Goal: Navigation & Orientation: Find specific page/section

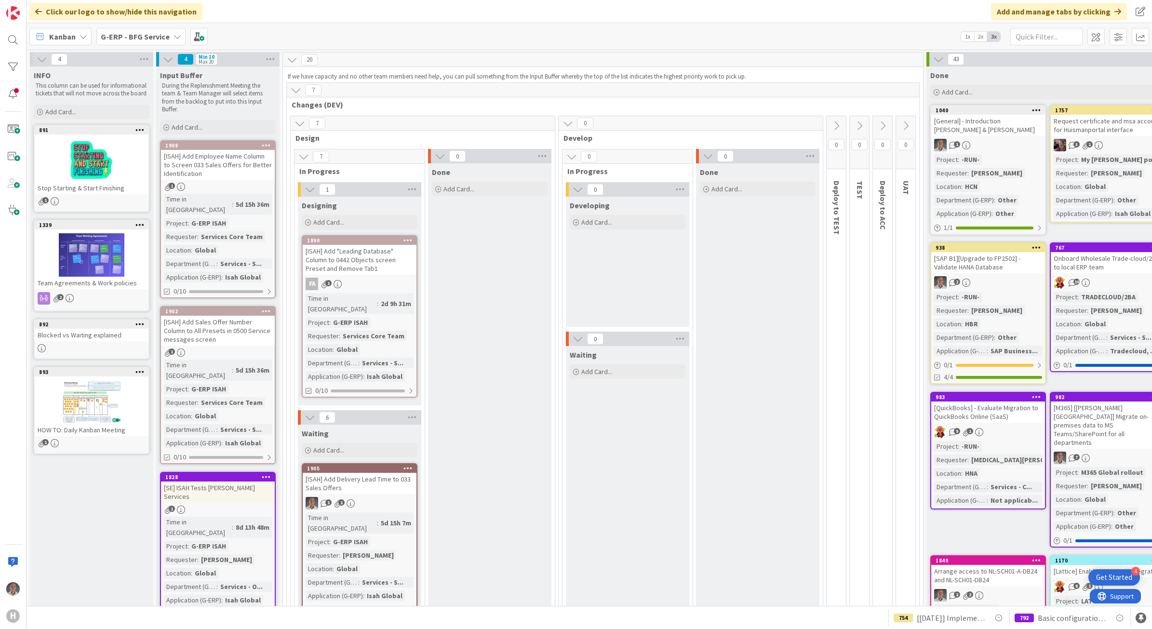
click at [131, 35] on b "G-ERP - BFG Service" at bounding box center [135, 37] width 69 height 10
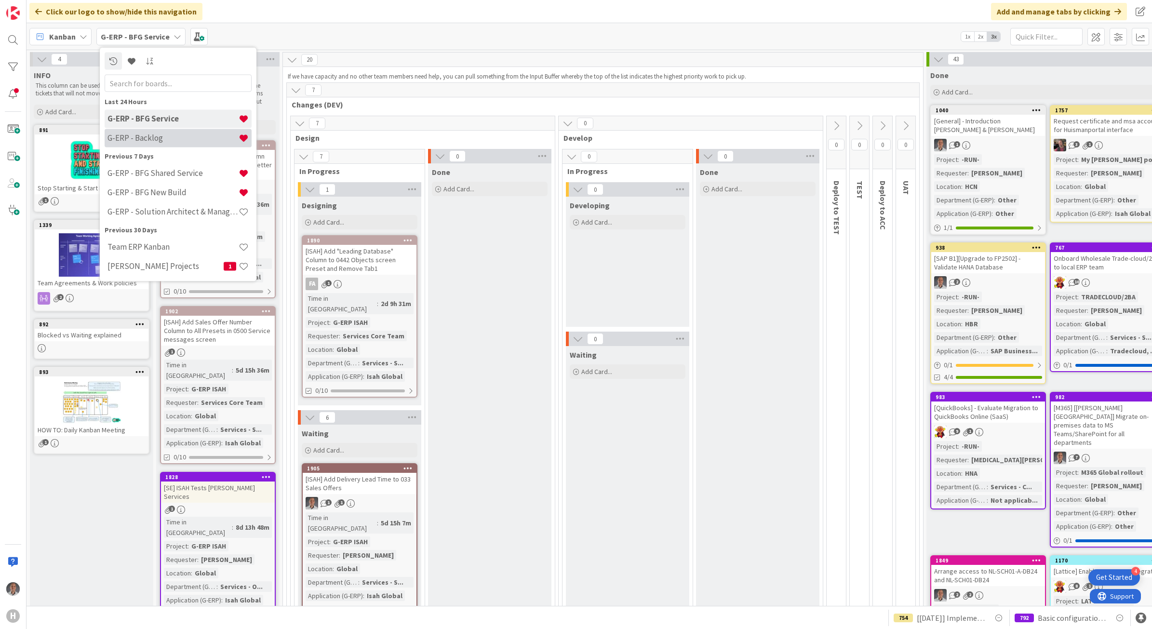
click at [163, 136] on h4 "G-ERP - Backlog" at bounding box center [173, 138] width 131 height 10
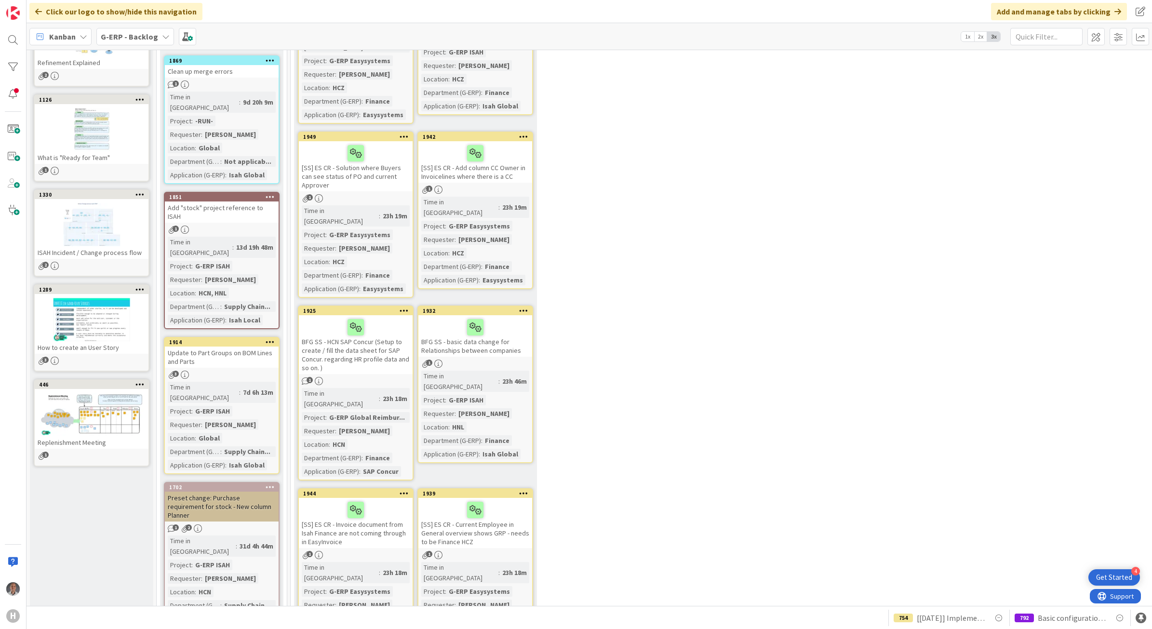
scroll to position [121, 0]
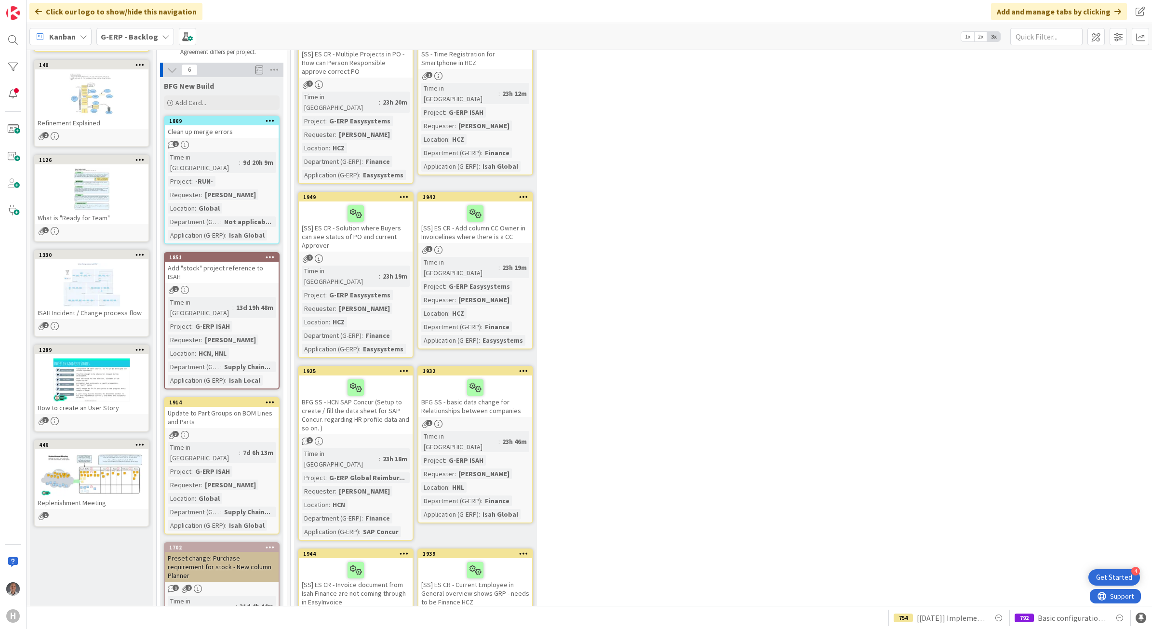
click at [141, 42] on div "G-ERP - Backlog" at bounding box center [135, 36] width 78 height 17
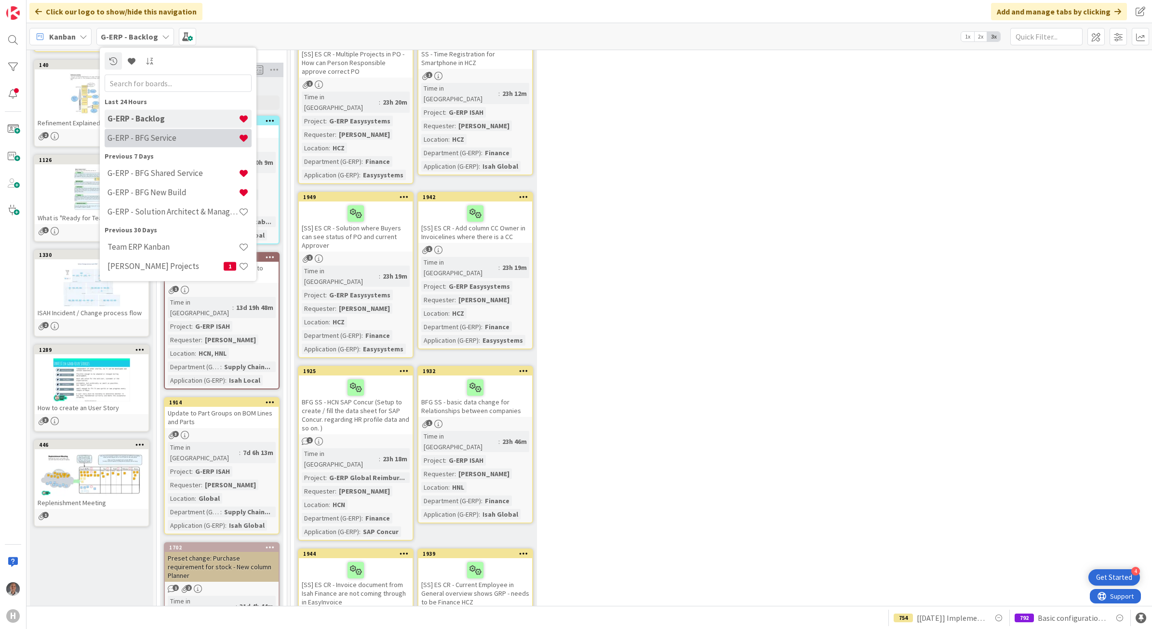
click at [157, 135] on h4 "G-ERP - BFG Service" at bounding box center [173, 138] width 131 height 10
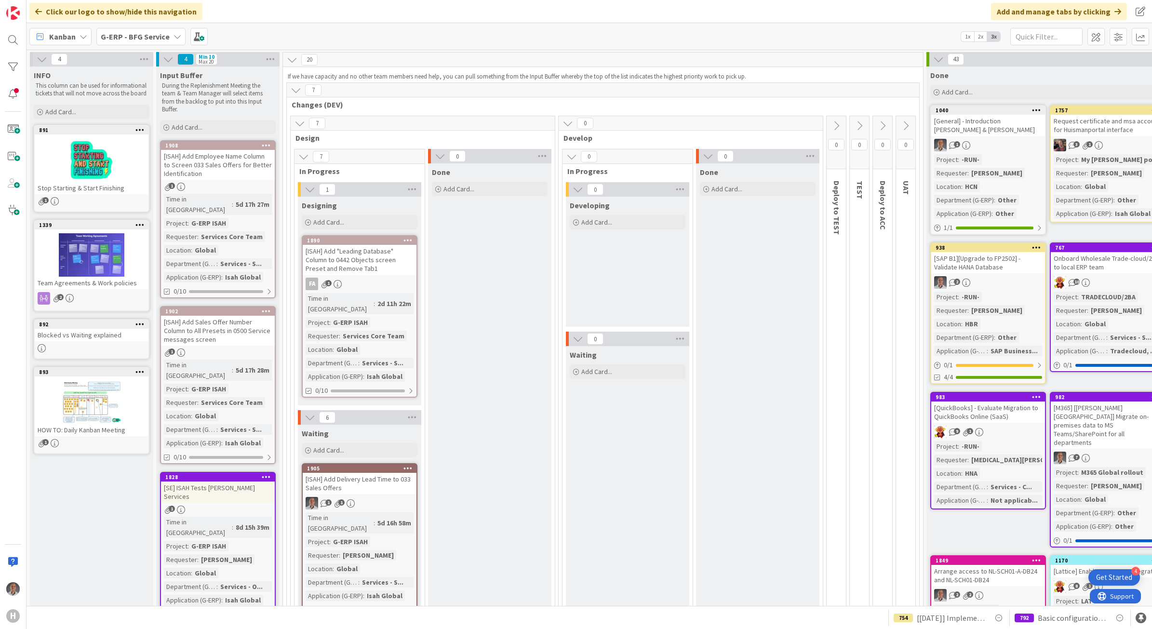
click at [150, 36] on b "G-ERP - BFG Service" at bounding box center [135, 37] width 69 height 10
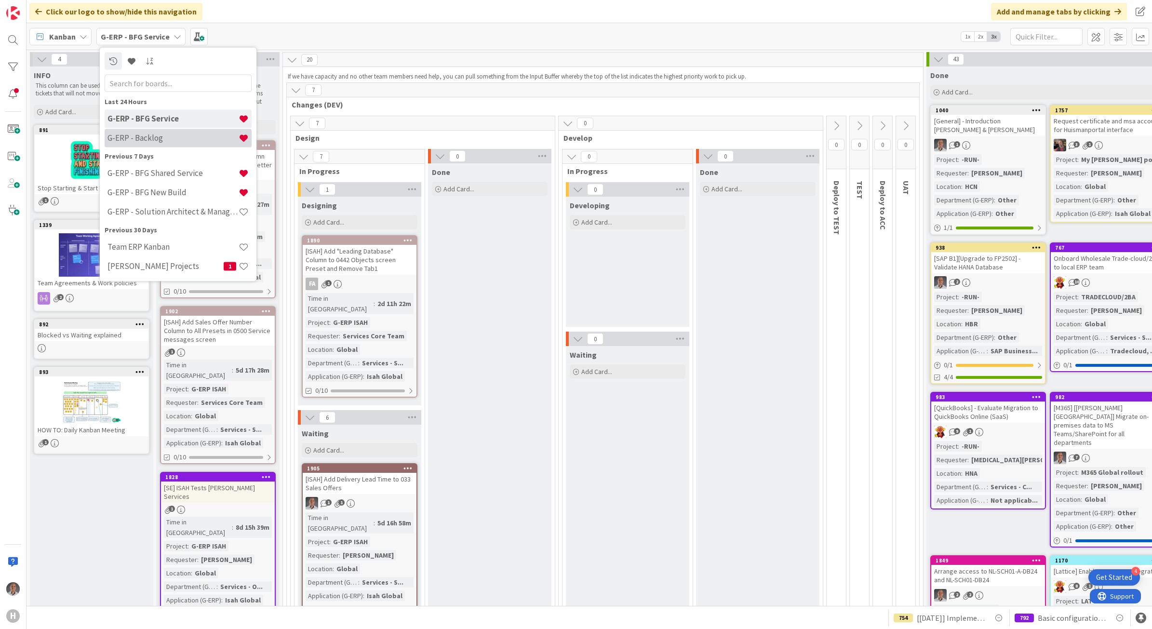
click at [148, 135] on h4 "G-ERP - Backlog" at bounding box center [173, 138] width 131 height 10
